Goal: Task Accomplishment & Management: Manage account settings

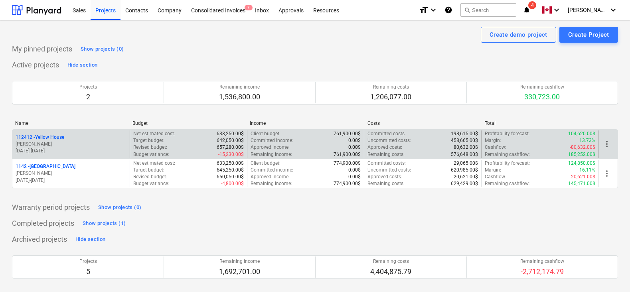
click at [87, 142] on p "[PERSON_NAME]" at bounding box center [71, 144] width 111 height 7
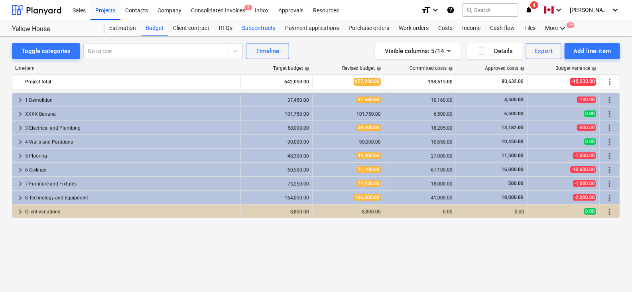
click at [243, 32] on div "Subcontracts" at bounding box center [258, 28] width 43 height 16
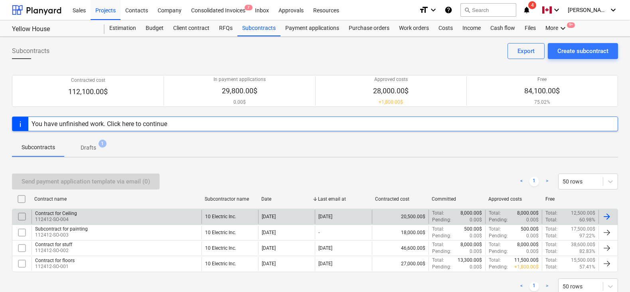
click at [113, 216] on div "Contract for Ceiling 112412-SO-004" at bounding box center [117, 217] width 170 height 14
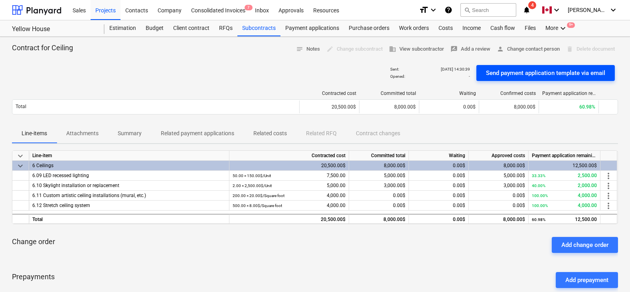
click at [497, 72] on div "Send payment application template via email" at bounding box center [545, 73] width 119 height 10
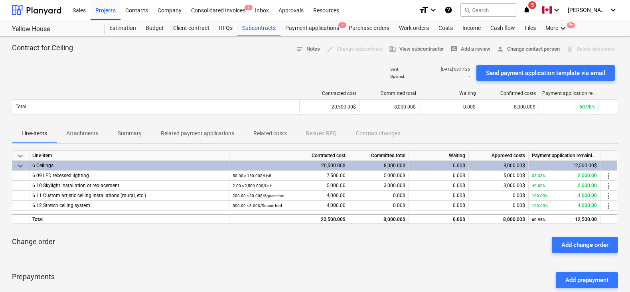
click at [531, 10] on icon "notifications" at bounding box center [527, 10] width 8 height 10
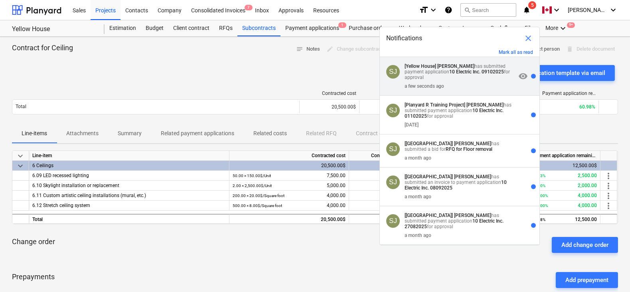
click at [442, 65] on strong "[PERSON_NAME]" at bounding box center [455, 66] width 37 height 6
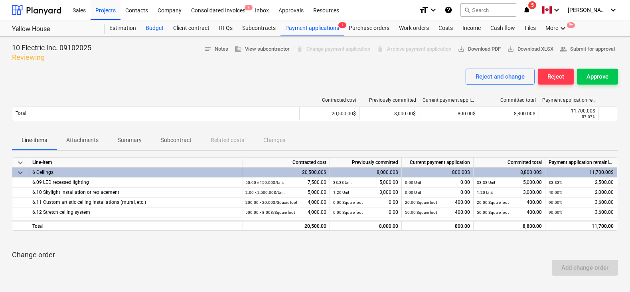
click at [161, 34] on div "Budget" at bounding box center [155, 28] width 28 height 16
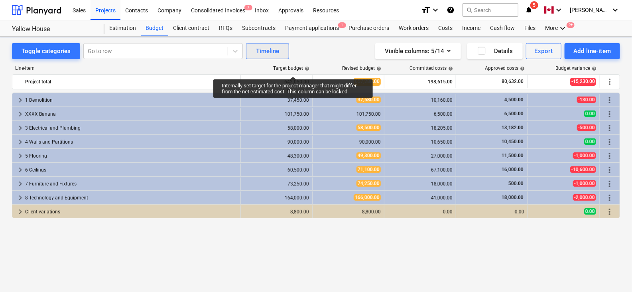
click at [278, 53] on button "Timeline" at bounding box center [267, 51] width 43 height 16
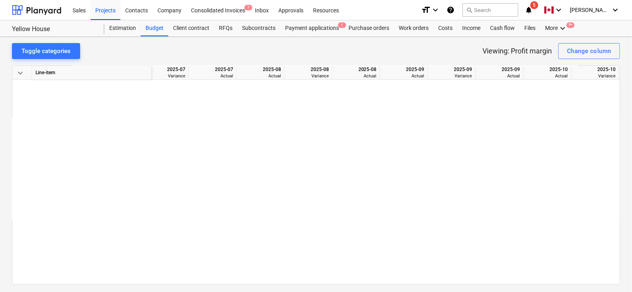
scroll to position [1005, 348]
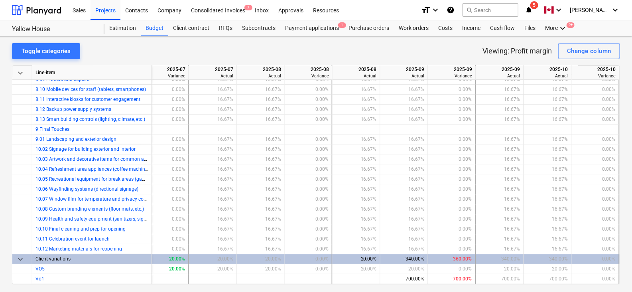
click at [16, 255] on span "keyboard_arrow_down" at bounding box center [21, 260] width 10 height 10
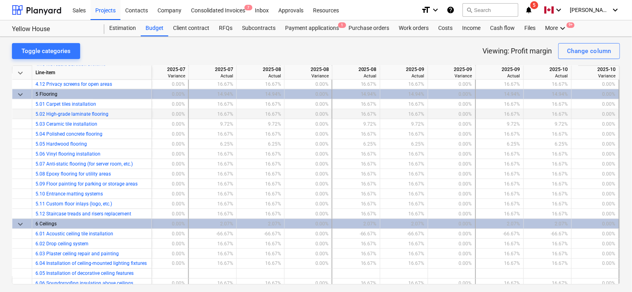
scroll to position [0, 348]
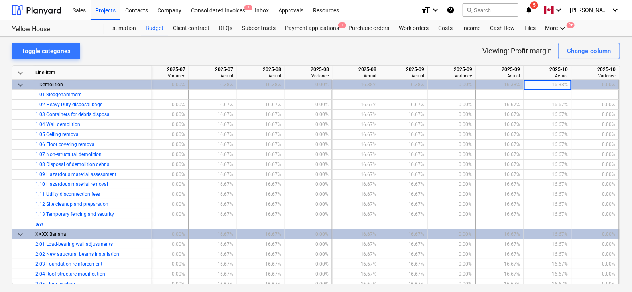
click at [26, 78] on div "keyboard_arrow_down" at bounding box center [22, 73] width 20 height 14
click at [21, 73] on span "keyboard_arrow_down" at bounding box center [21, 73] width 10 height 10
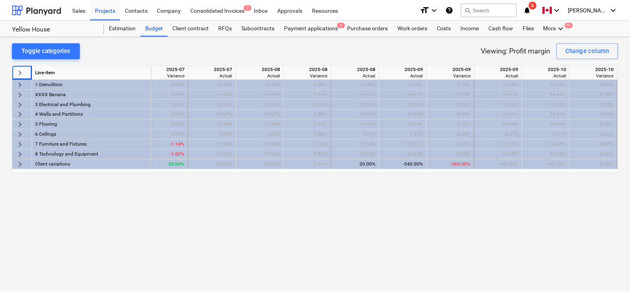
scroll to position [0, 346]
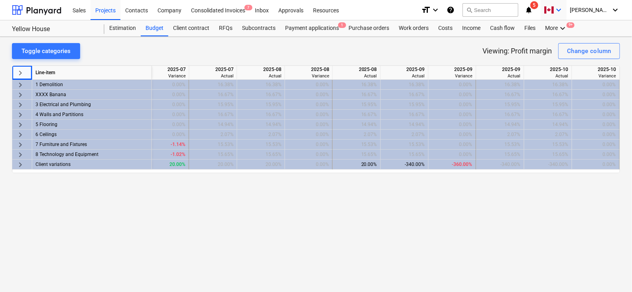
click at [564, 8] on icon "keyboard_arrow_down" at bounding box center [559, 10] width 10 height 10
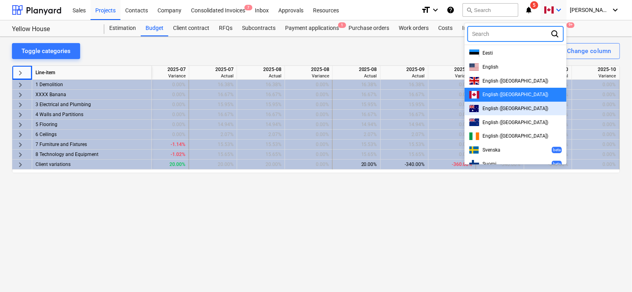
click at [513, 106] on span "English ([GEOGRAPHIC_DATA])" at bounding box center [516, 109] width 66 height 6
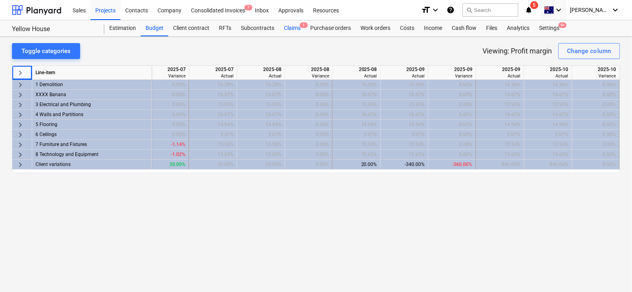
click at [304, 33] on div "Estimation Budget Client contract RFTs Subcontracts Claims 1 Purchase orders Wo…" at bounding box center [363, 28] width 516 height 16
click at [294, 29] on div "Claims 1" at bounding box center [292, 28] width 26 height 16
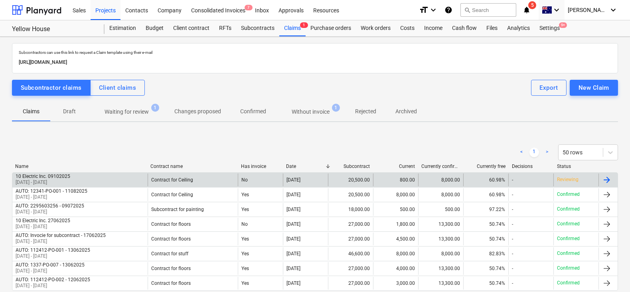
click at [101, 182] on div "10 Electric Inc. 09102025 [DATE] - [DATE]" at bounding box center [79, 180] width 135 height 13
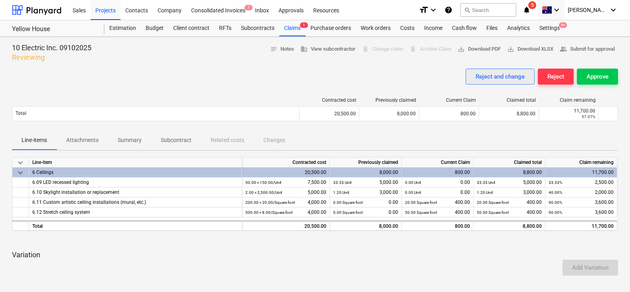
click at [487, 77] on div "Reject and change" at bounding box center [500, 76] width 49 height 10
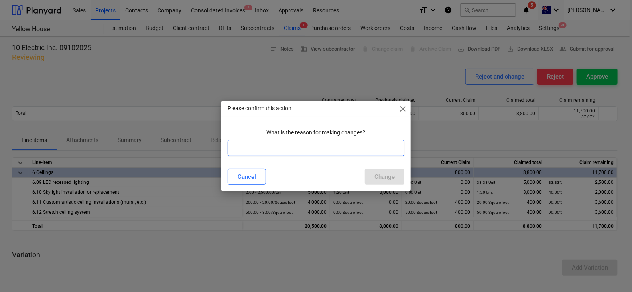
click at [332, 147] on input "text" at bounding box center [316, 148] width 177 height 16
type input "Wrong"
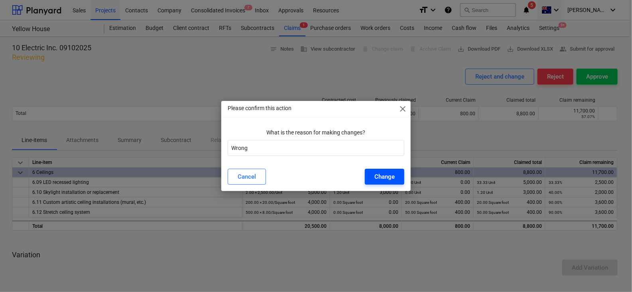
click at [382, 172] on div "Change" at bounding box center [385, 177] width 20 height 10
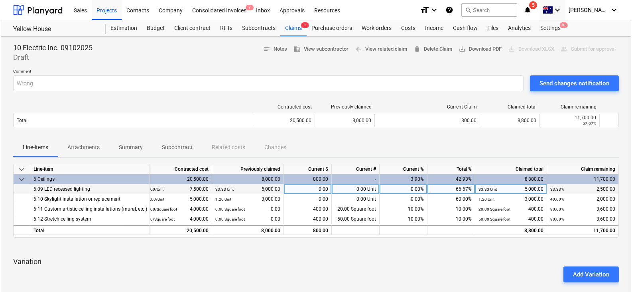
scroll to position [0, 3]
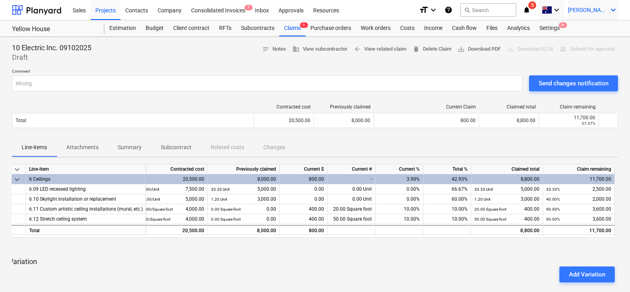
click at [596, 11] on span "[PERSON_NAME]" at bounding box center [588, 10] width 40 height 6
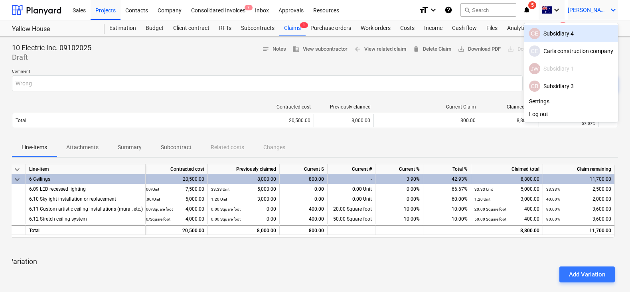
click at [559, 36] on div "CE Subsidiary 4" at bounding box center [571, 33] width 84 height 11
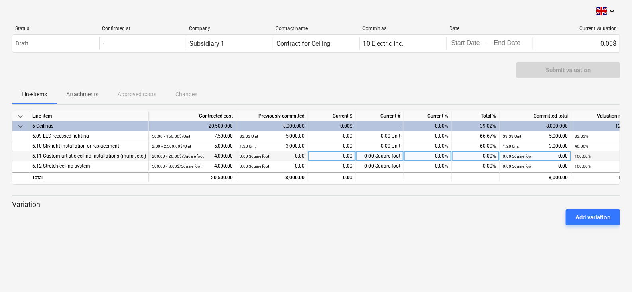
click at [464, 160] on div "0.00%" at bounding box center [476, 156] width 48 height 10
type input "10"
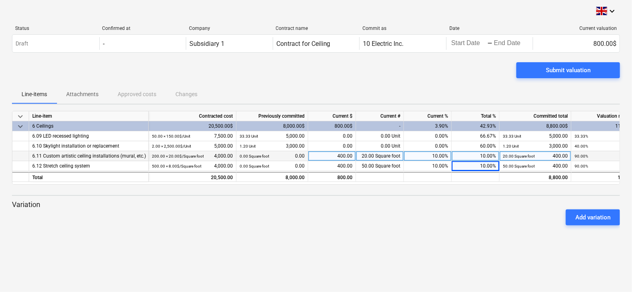
click at [474, 55] on div "Status Confirmed at Company Contract name Commit as Date Current valuation Draf…" at bounding box center [316, 41] width 608 height 30
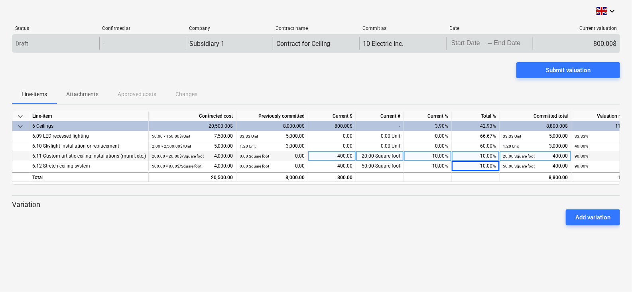
click at [462, 41] on body "keyboard_arrow_down Status Confirmed at Company Contract name Commit as Date Cu…" at bounding box center [316, 146] width 632 height 292
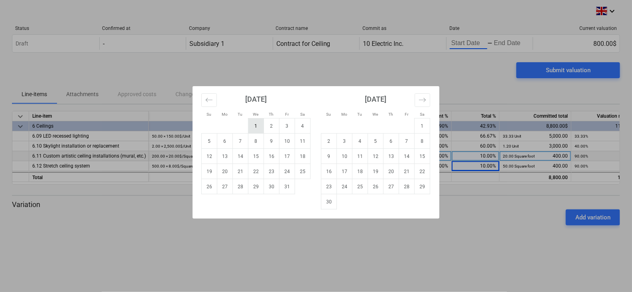
click at [258, 132] on td "1" at bounding box center [257, 125] width 16 height 15
type input "10/01/2025"
click at [295, 184] on td "Calendar" at bounding box center [303, 186] width 16 height 15
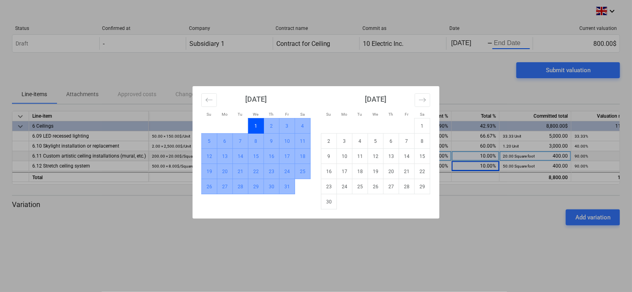
click at [290, 187] on td "31" at bounding box center [288, 186] width 16 height 15
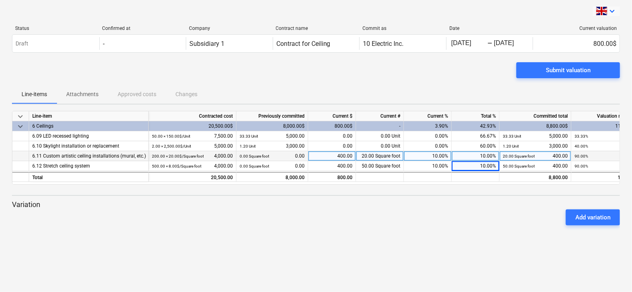
click at [607, 8] on span at bounding box center [601, 11] width 11 height 8
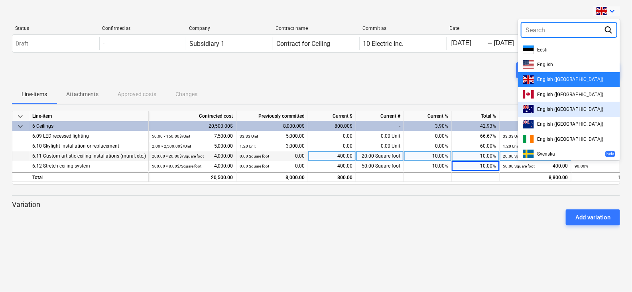
click at [538, 113] on div "English ([GEOGRAPHIC_DATA])" at bounding box center [569, 109] width 93 height 8
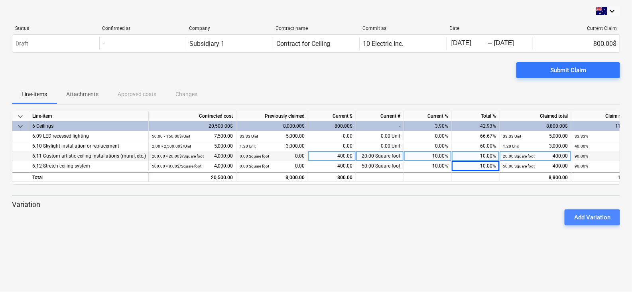
click at [576, 213] on div "Add Variation" at bounding box center [593, 217] width 36 height 10
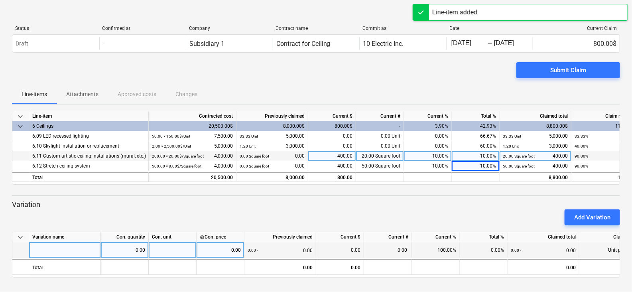
scroll to position [0, 48]
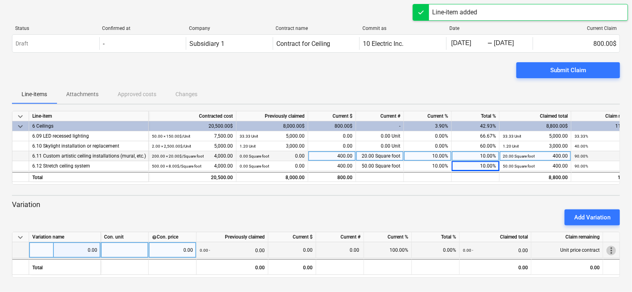
click at [612, 248] on span "more_vert" at bounding box center [612, 251] width 10 height 10
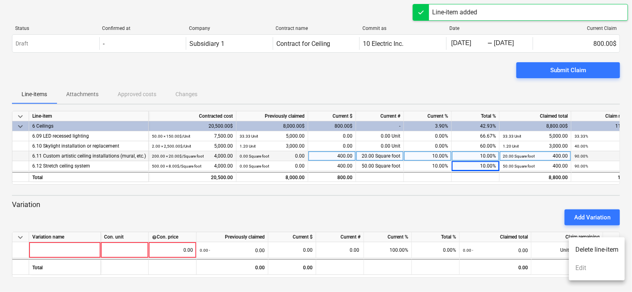
click at [601, 266] on ul "Delete line-item Edit" at bounding box center [597, 258] width 56 height 43
click at [600, 248] on li "Delete line-item" at bounding box center [597, 250] width 56 height 18
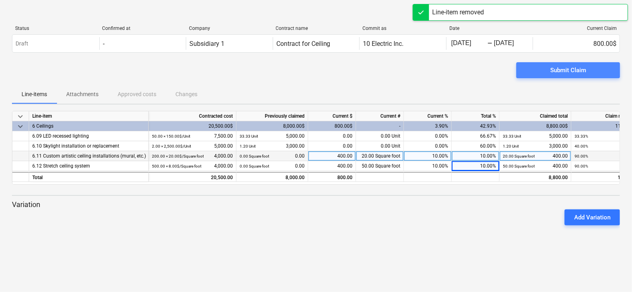
click at [563, 65] on div "Submit Claim" at bounding box center [569, 70] width 36 height 10
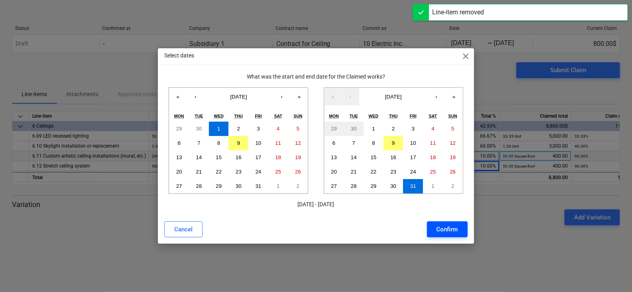
click at [445, 227] on div "Confirm" at bounding box center [448, 229] width 22 height 10
